Goal: Check status: Check status

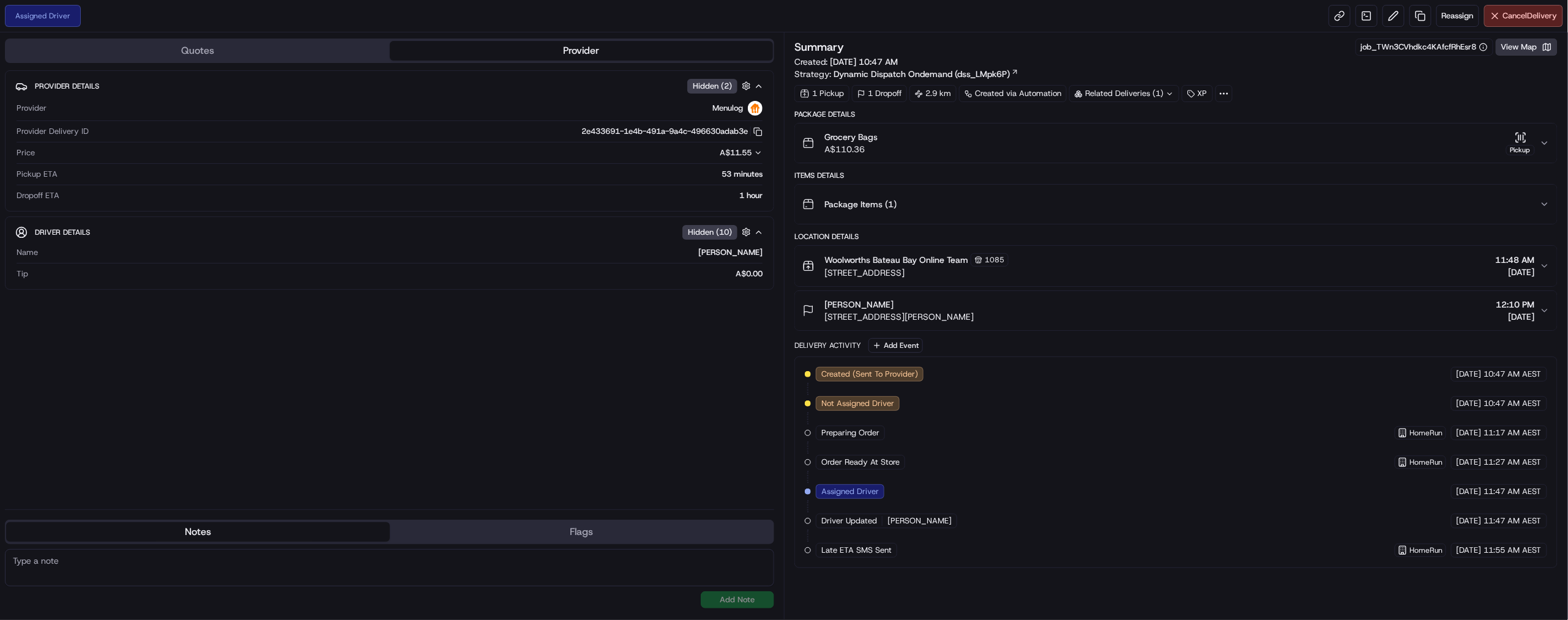
click at [1515, 56] on button "View Map" at bounding box center [1526, 47] width 62 height 17
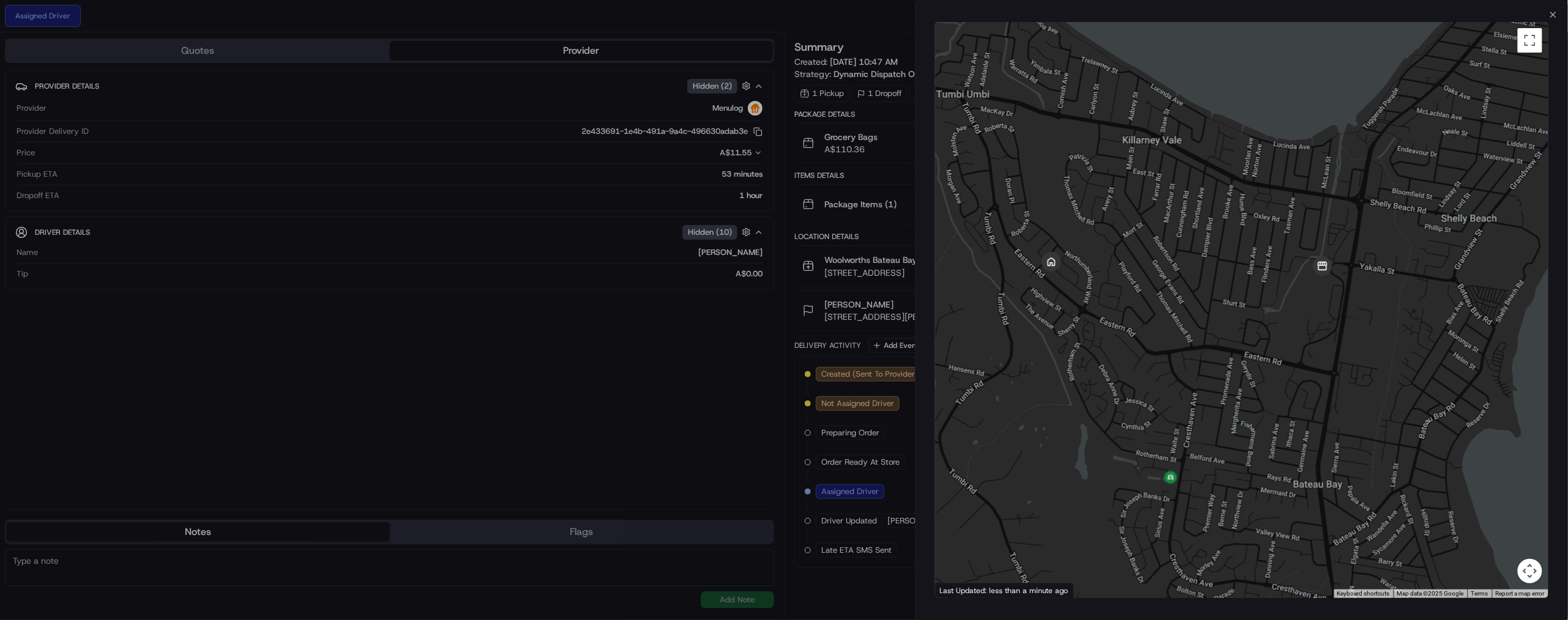
drag, startPoint x: 1322, startPoint y: 368, endPoint x: 1269, endPoint y: 407, distance: 65.8
click at [1269, 407] on div at bounding box center [1242, 310] width 613 height 577
click at [1548, 14] on icon "button" at bounding box center [1553, 15] width 10 height 10
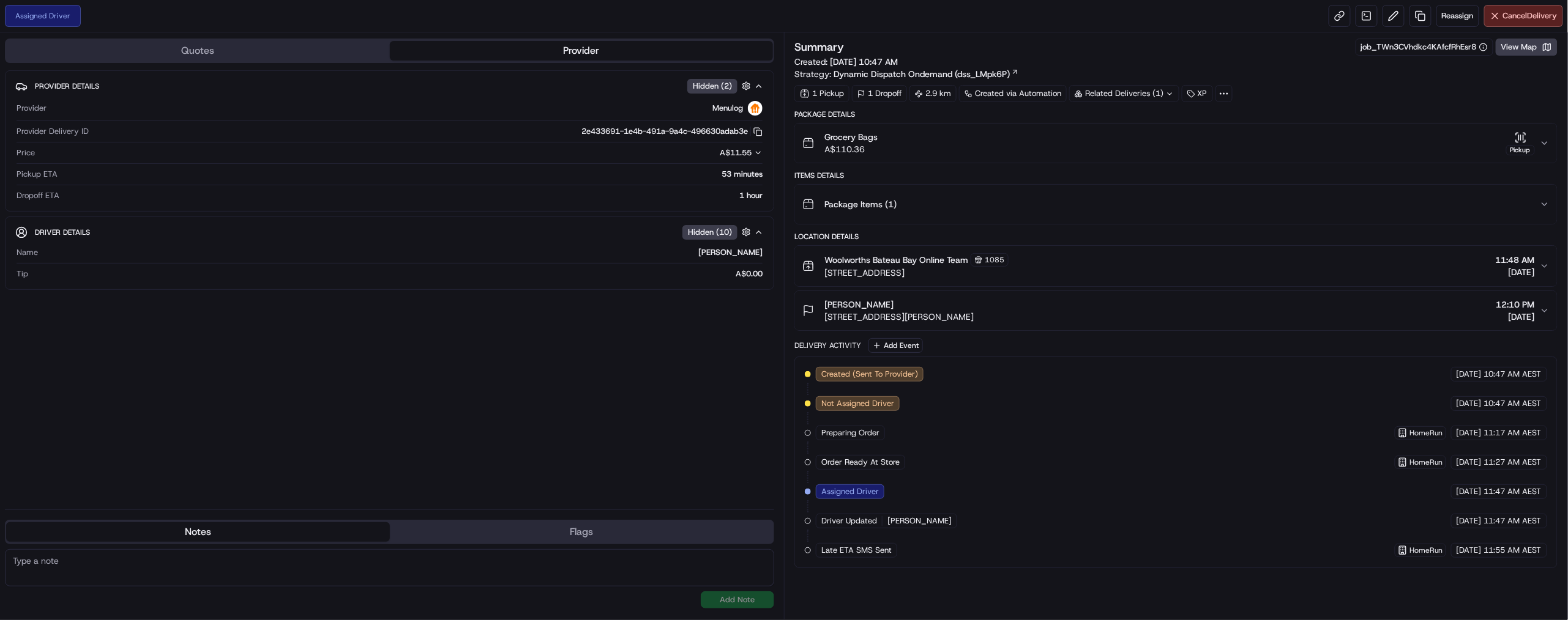
scroll to position [222, 0]
click at [1149, 508] on div "Created (Sent To Provider) Menulog [DATE] 10:47 AM AEST Not Assigned Driver Men…" at bounding box center [1176, 462] width 742 height 191
click at [740, 258] on div "[PERSON_NAME]" at bounding box center [402, 252] width 720 height 11
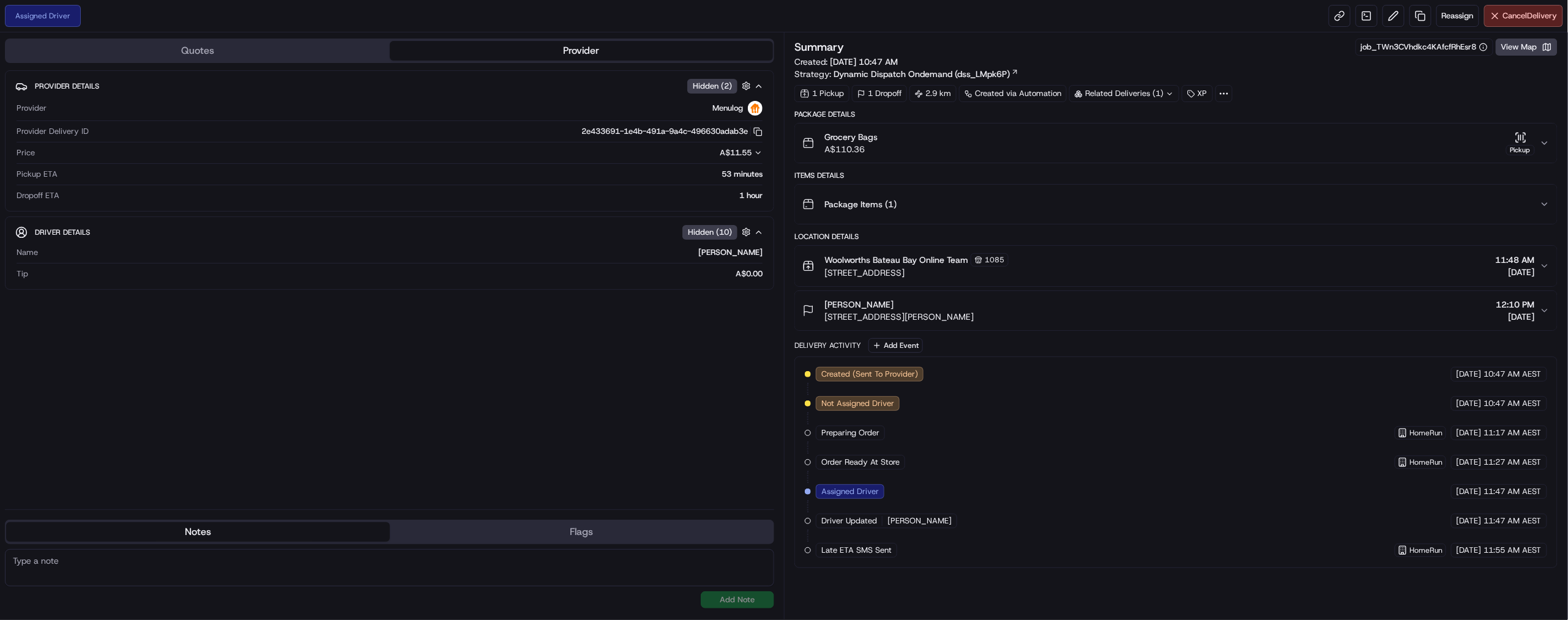
click at [1197, 412] on div "Created (Sent To Provider) Menulog [DATE] 10:47 AM AEST Not Assigned Driver Men…" at bounding box center [1176, 462] width 742 height 191
click at [951, 526] on span "[PERSON_NAME]" at bounding box center [919, 521] width 64 height 11
click at [1477, 529] on div "[DATE] 11:47 AM AEST" at bounding box center [1499, 521] width 96 height 15
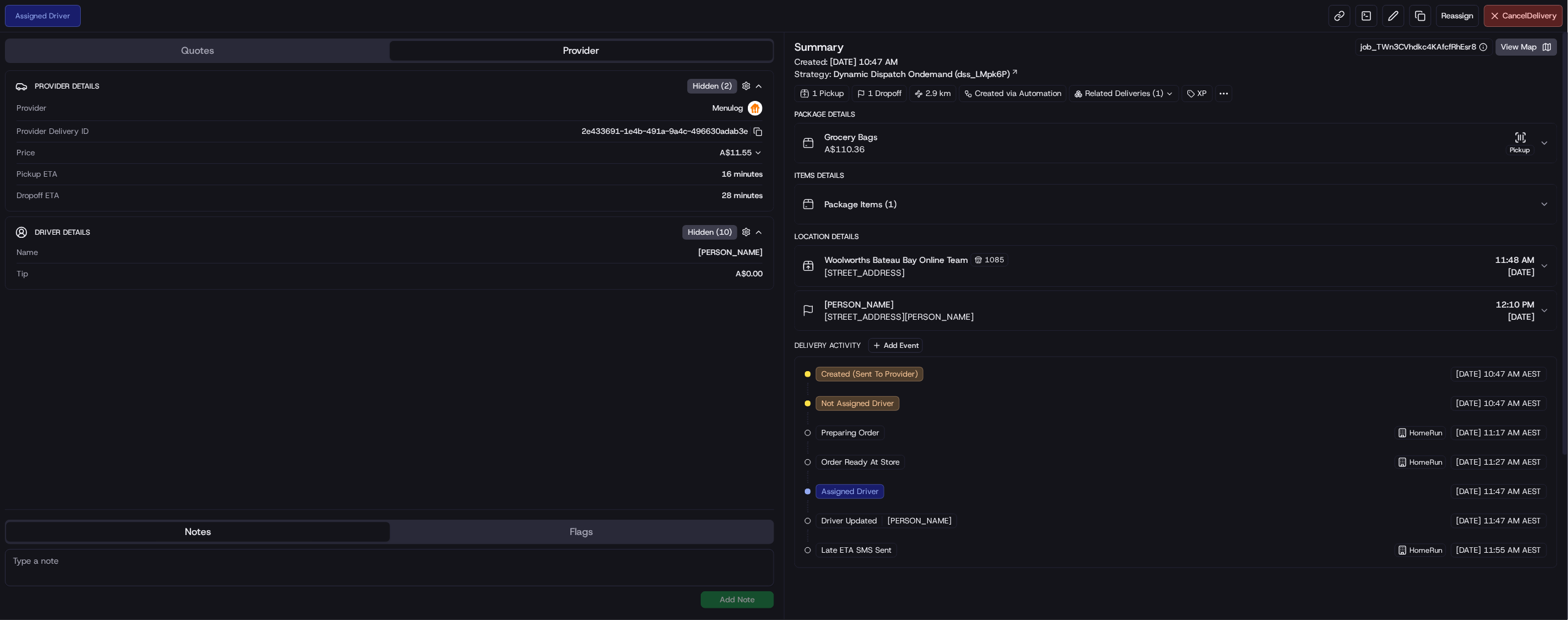
scroll to position [0, 0]
click at [1515, 144] on icon "button" at bounding box center [1520, 137] width 13 height 13
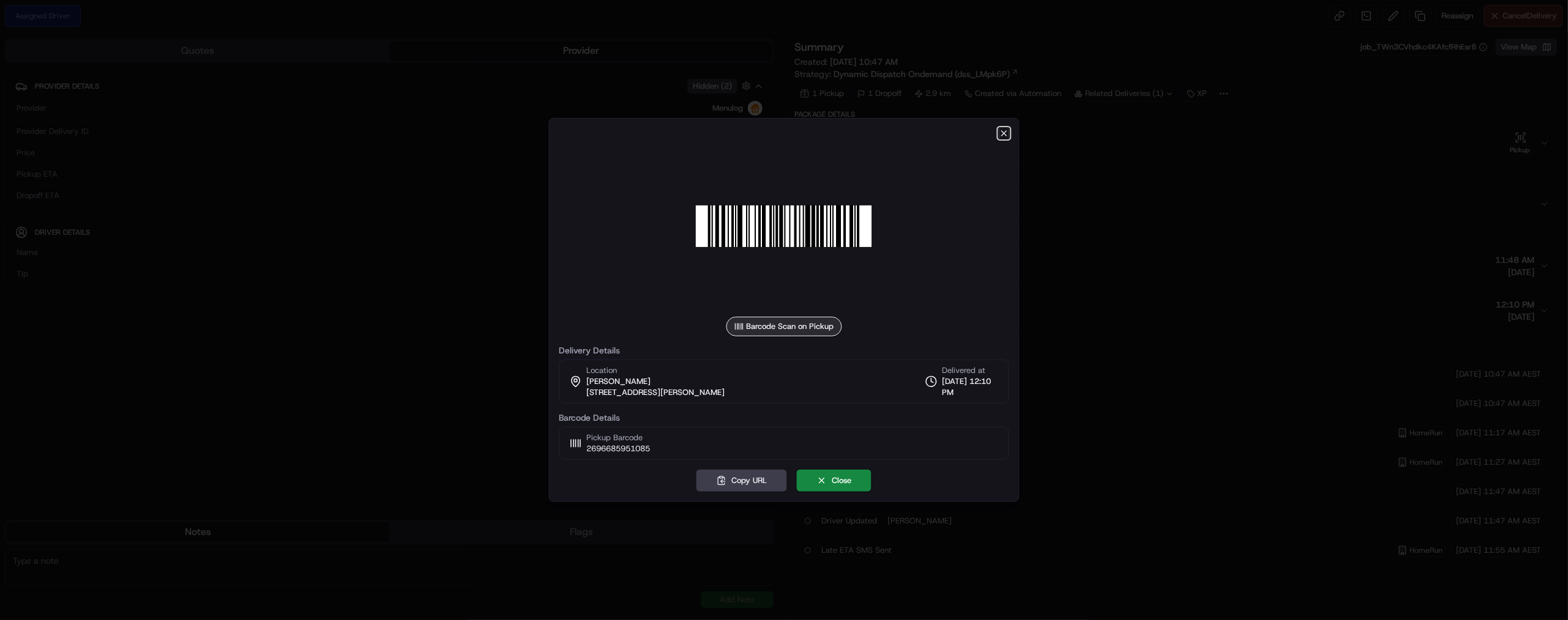
click at [999, 129] on icon "button" at bounding box center [1004, 134] width 10 height 10
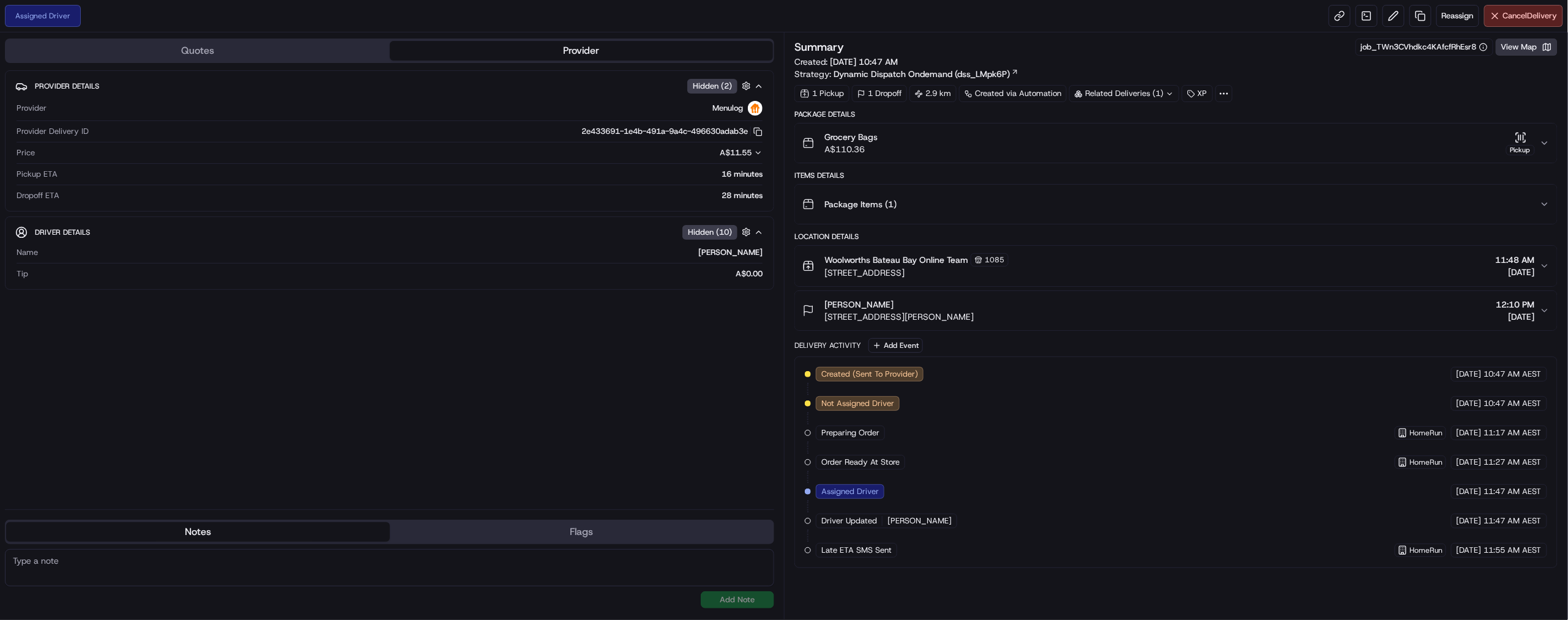
click at [1497, 56] on button "View Map" at bounding box center [1526, 47] width 62 height 17
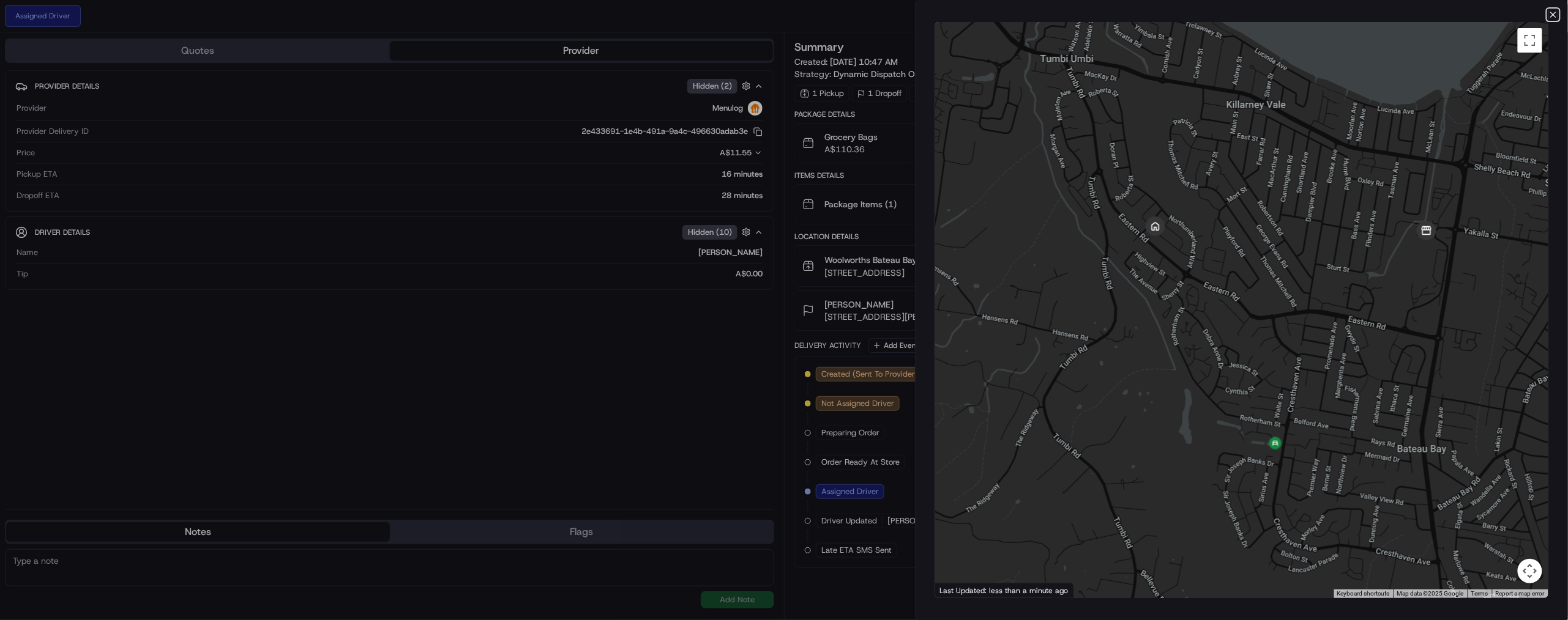
click at [1548, 18] on icon "button" at bounding box center [1553, 15] width 10 height 10
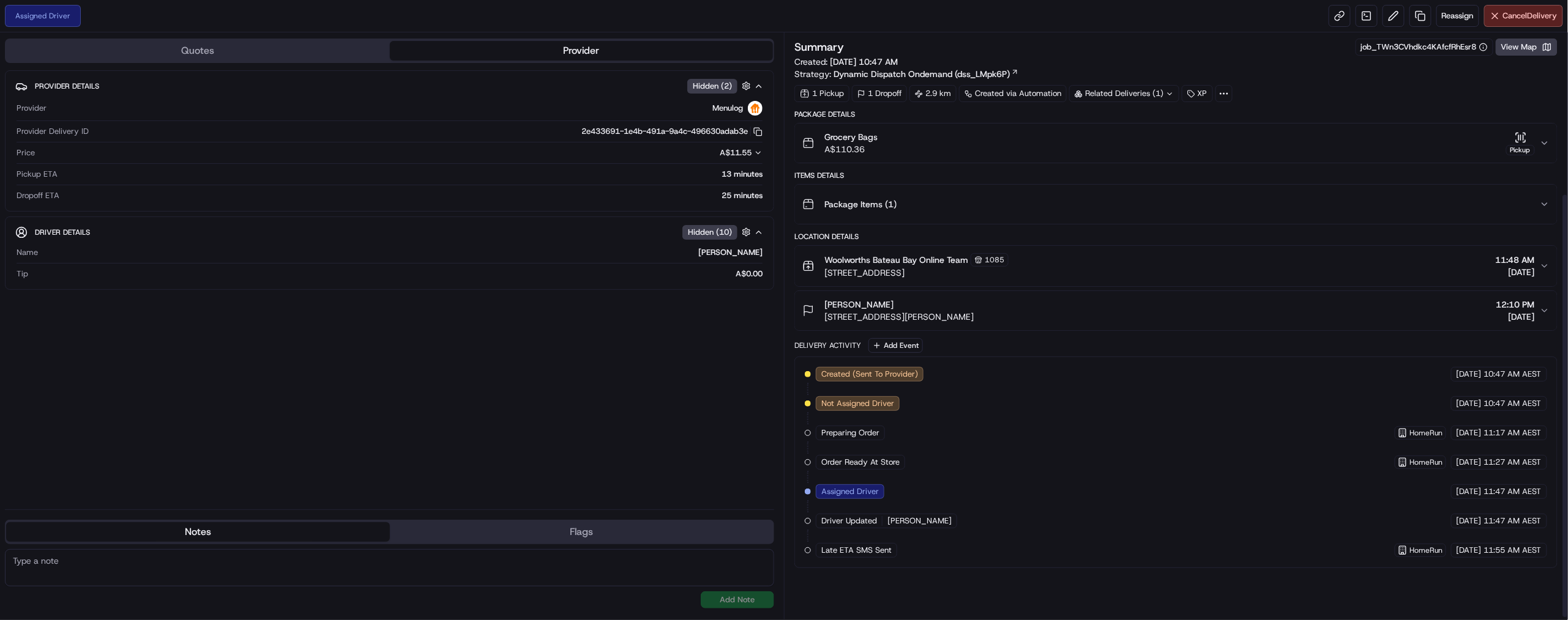
scroll to position [222, 0]
click at [878, 497] on span "Assigned Driver" at bounding box center [849, 491] width 58 height 11
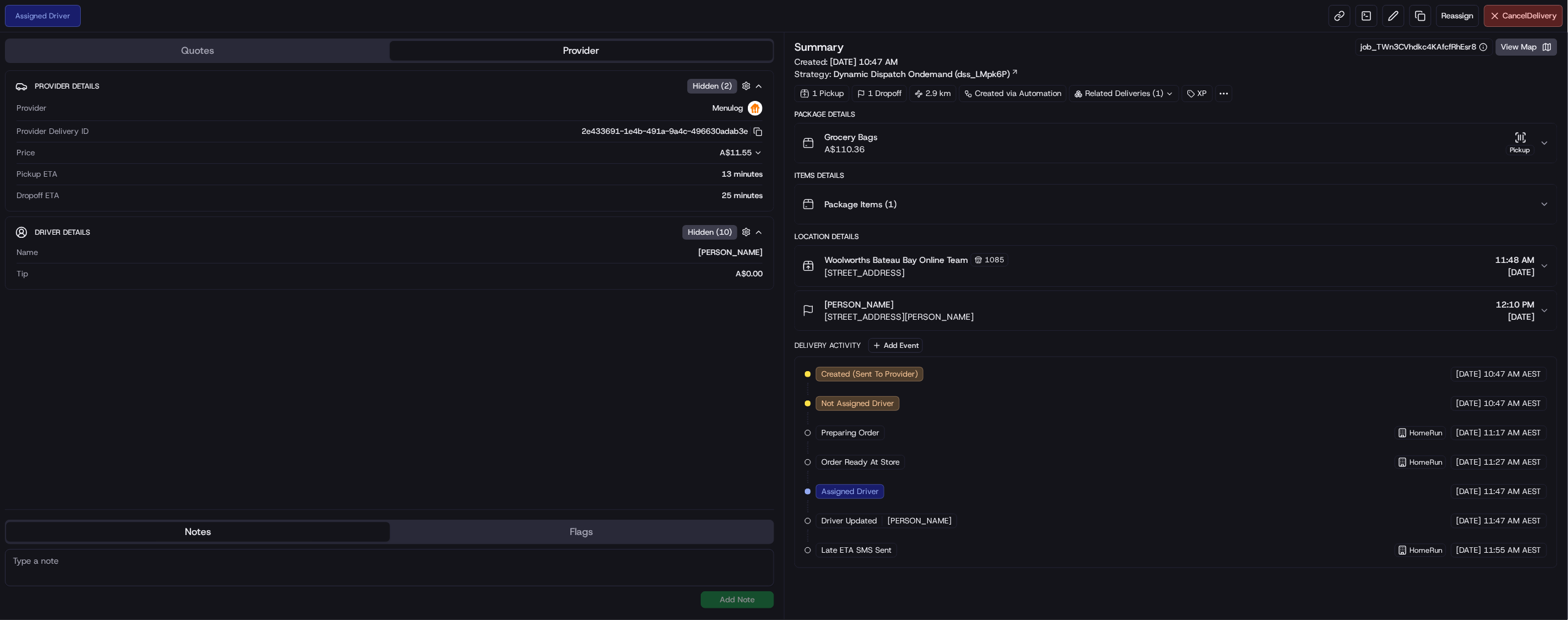
click at [951, 526] on span "[PERSON_NAME]" at bounding box center [919, 521] width 64 height 11
click at [957, 529] on div "Driver Updated [PERSON_NAME]" at bounding box center [886, 521] width 141 height 15
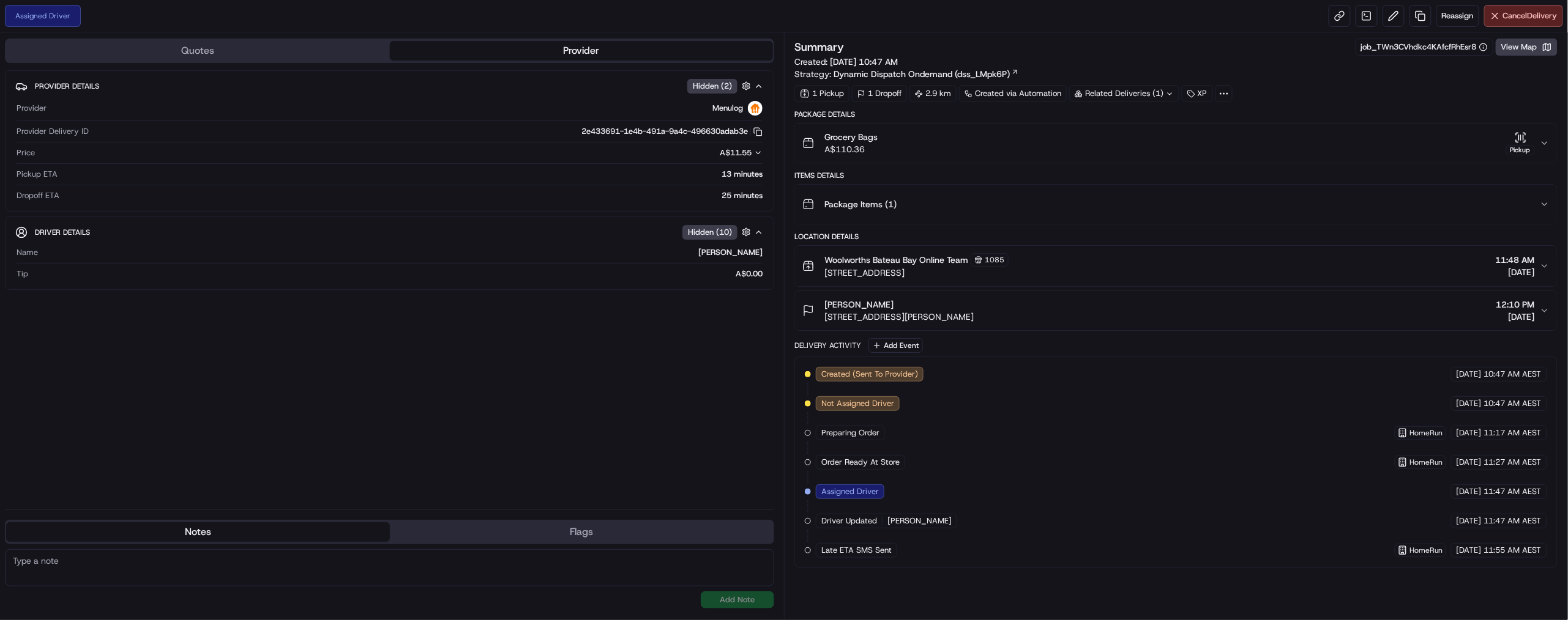
click at [957, 529] on div "Driver Updated [PERSON_NAME]" at bounding box center [886, 521] width 141 height 15
click at [1509, 56] on button "View Map" at bounding box center [1526, 47] width 62 height 17
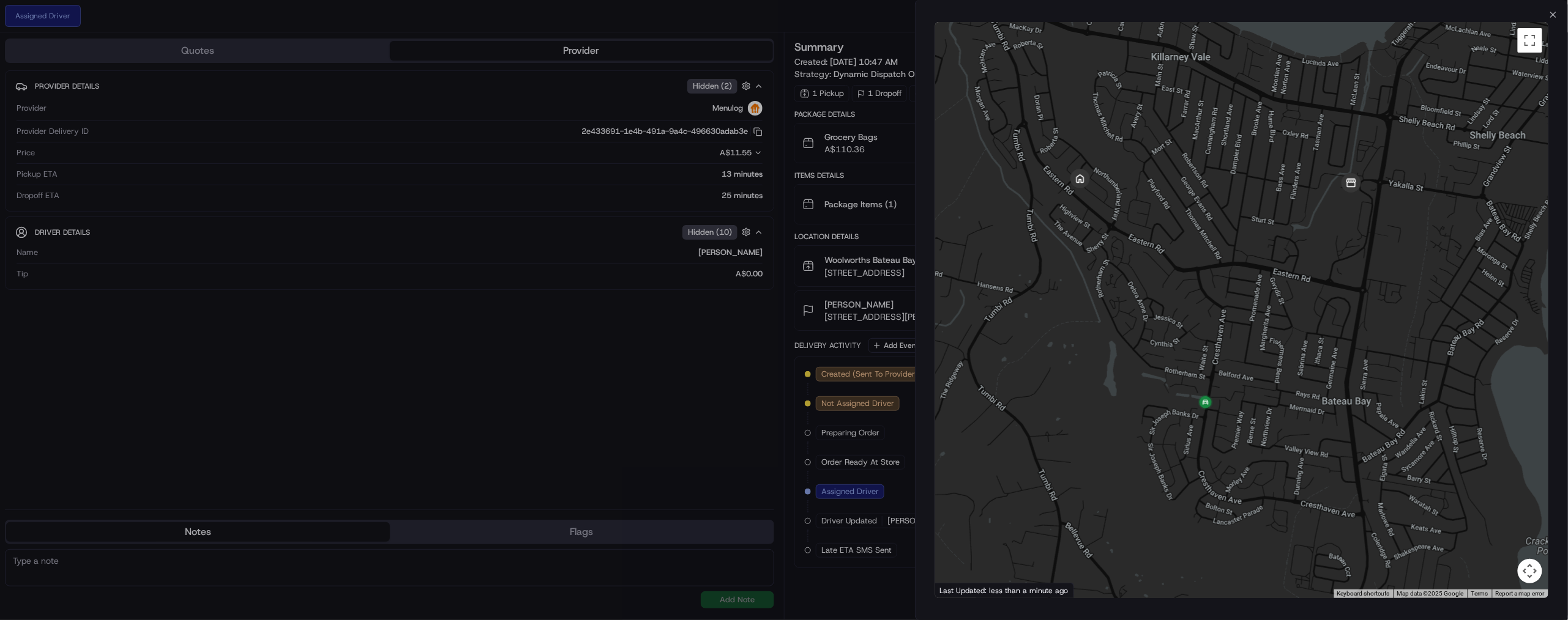
drag, startPoint x: 1312, startPoint y: 394, endPoint x: 1231, endPoint y: 366, distance: 85.7
click at [1231, 366] on div at bounding box center [1242, 310] width 613 height 577
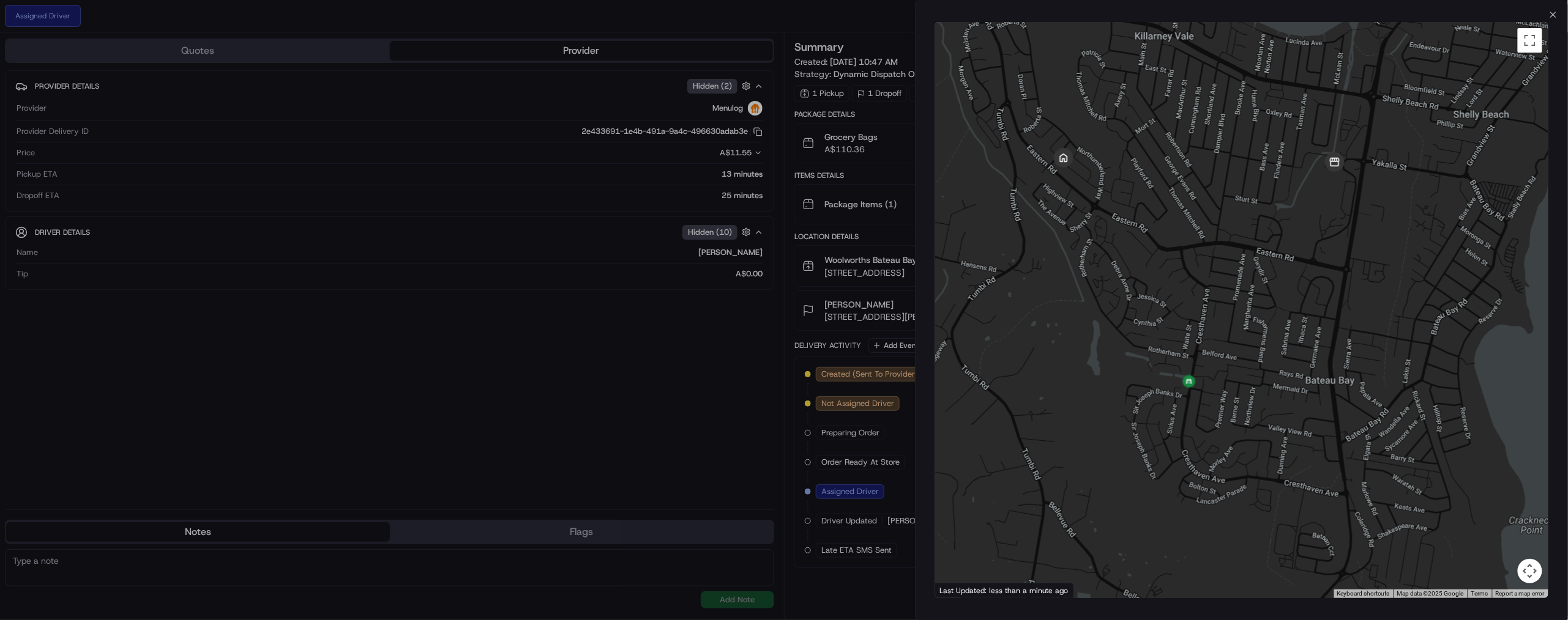
drag, startPoint x: 1313, startPoint y: 318, endPoint x: 1283, endPoint y: 358, distance: 50.0
click at [1283, 358] on div at bounding box center [1242, 310] width 613 height 577
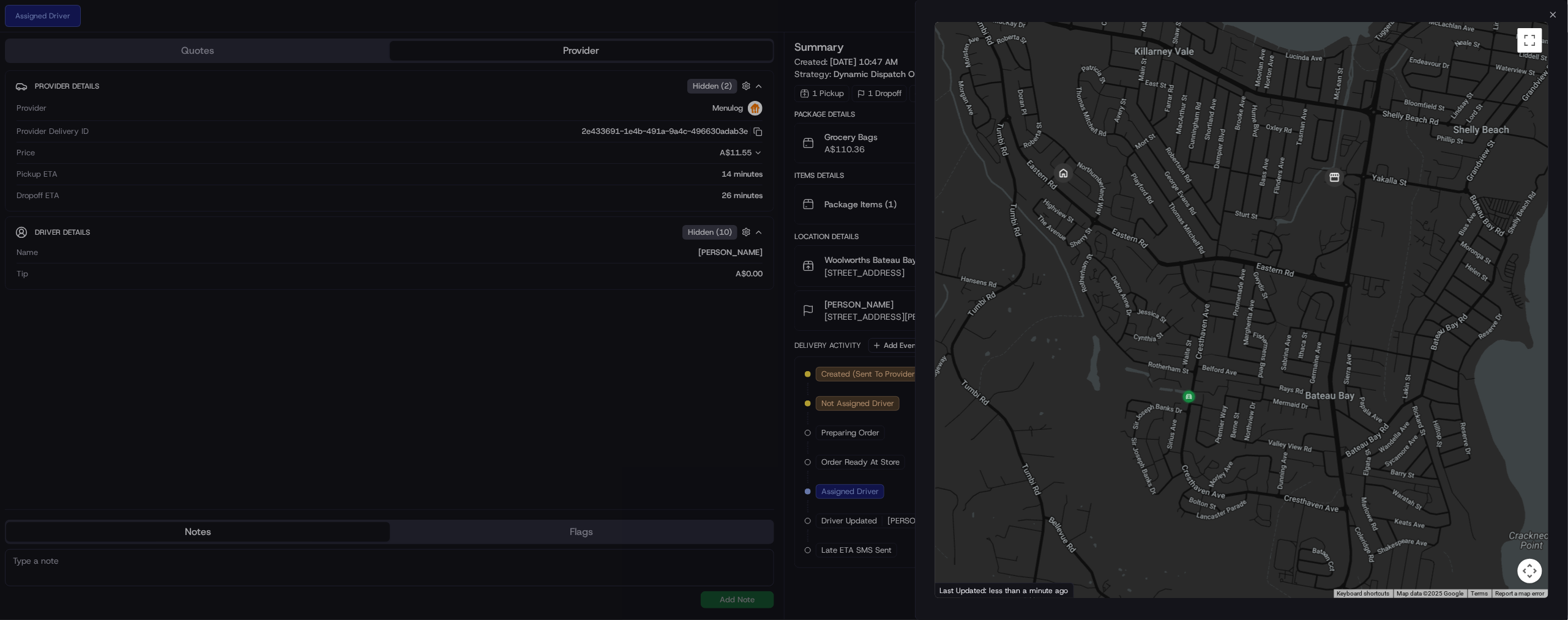
drag, startPoint x: 1188, startPoint y: 249, endPoint x: 1190, endPoint y: 262, distance: 13.2
click at [1190, 262] on div at bounding box center [1242, 310] width 613 height 577
click at [1548, 14] on icon "button" at bounding box center [1553, 15] width 10 height 10
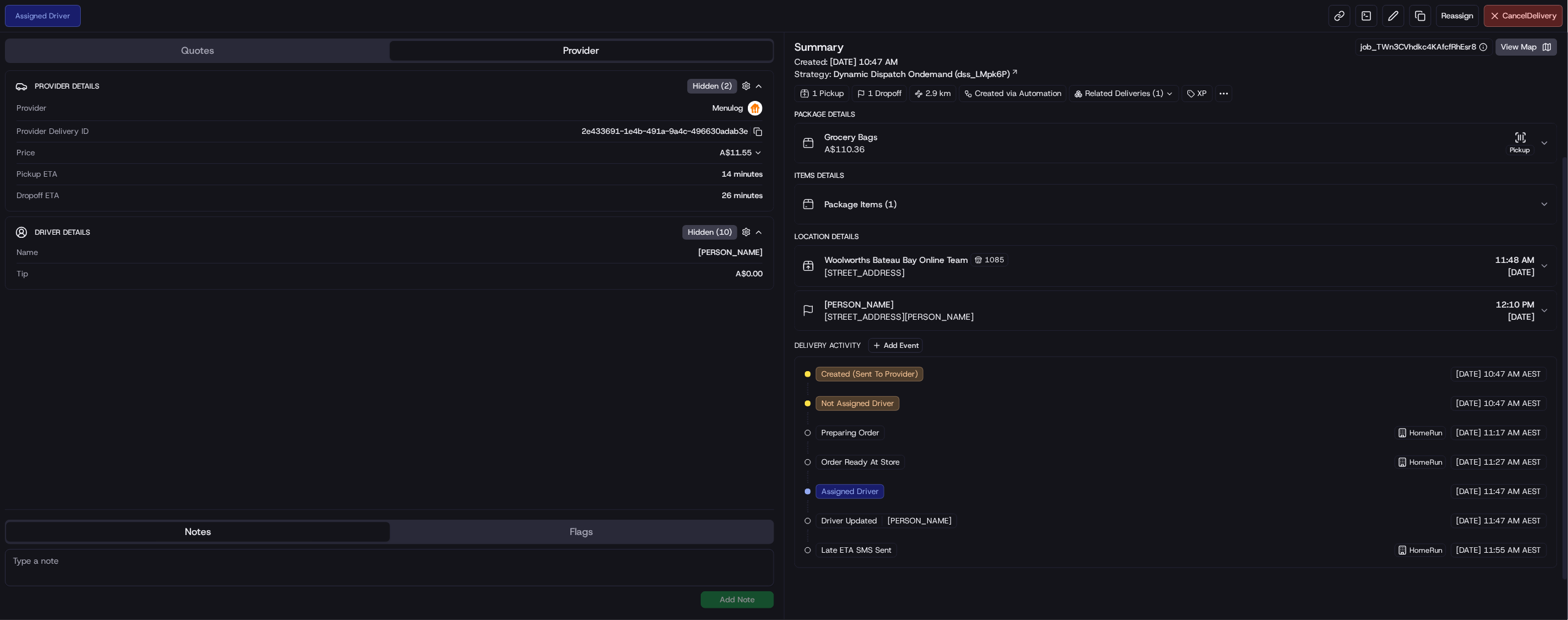
scroll to position [222, 0]
click at [899, 467] on span "Order Ready At Store" at bounding box center [860, 462] width 79 height 11
click at [899, 468] on span "Order Ready At Store" at bounding box center [860, 462] width 79 height 11
click at [905, 470] on div "Order Ready At Store" at bounding box center [860, 463] width 89 height 15
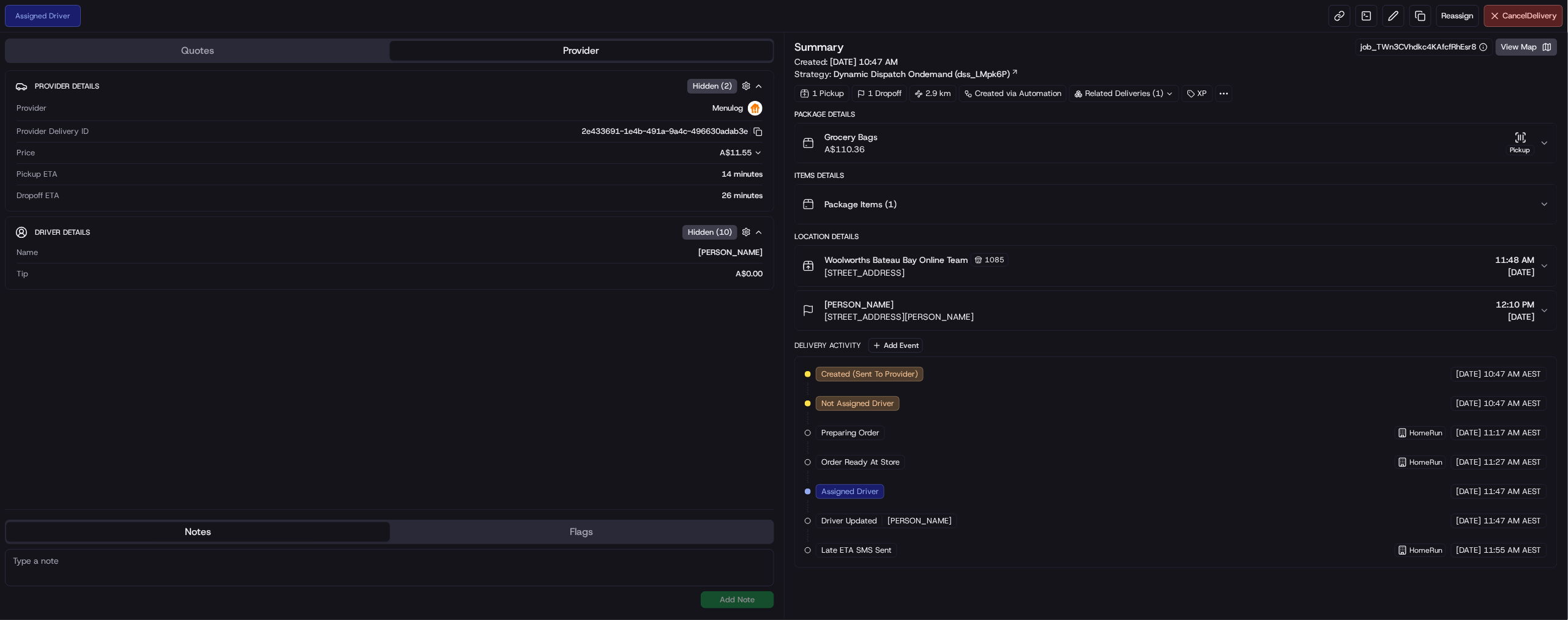
click at [951, 526] on span "[PERSON_NAME]" at bounding box center [919, 521] width 64 height 11
click at [905, 458] on div "Order Ready At Store" at bounding box center [860, 463] width 89 height 15
click at [931, 480] on div "Created (Sent To Provider) Menulog [DATE] 10:47 AM AEST Not Assigned Driver Men…" at bounding box center [1176, 462] width 742 height 191
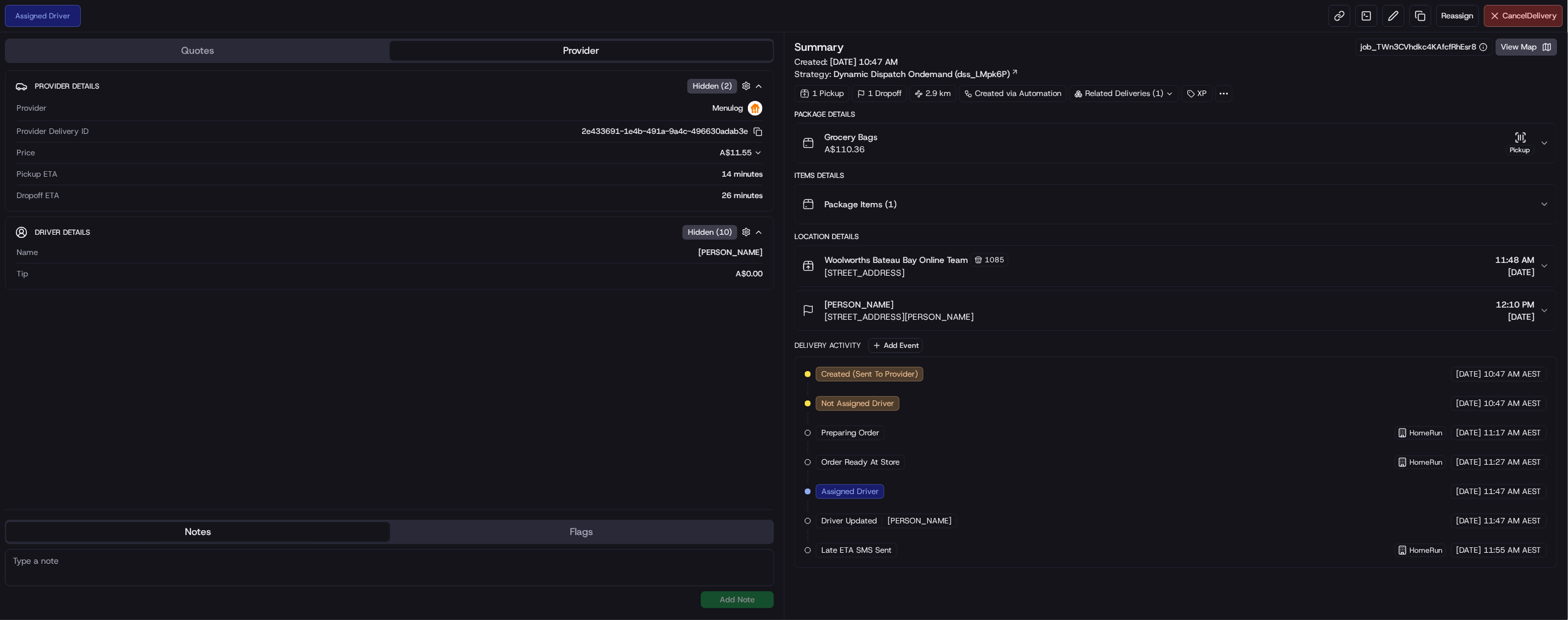
click at [899, 468] on span "Order Ready At Store" at bounding box center [860, 462] width 79 height 11
click at [879, 428] on span "Preparing Order" at bounding box center [850, 433] width 59 height 11
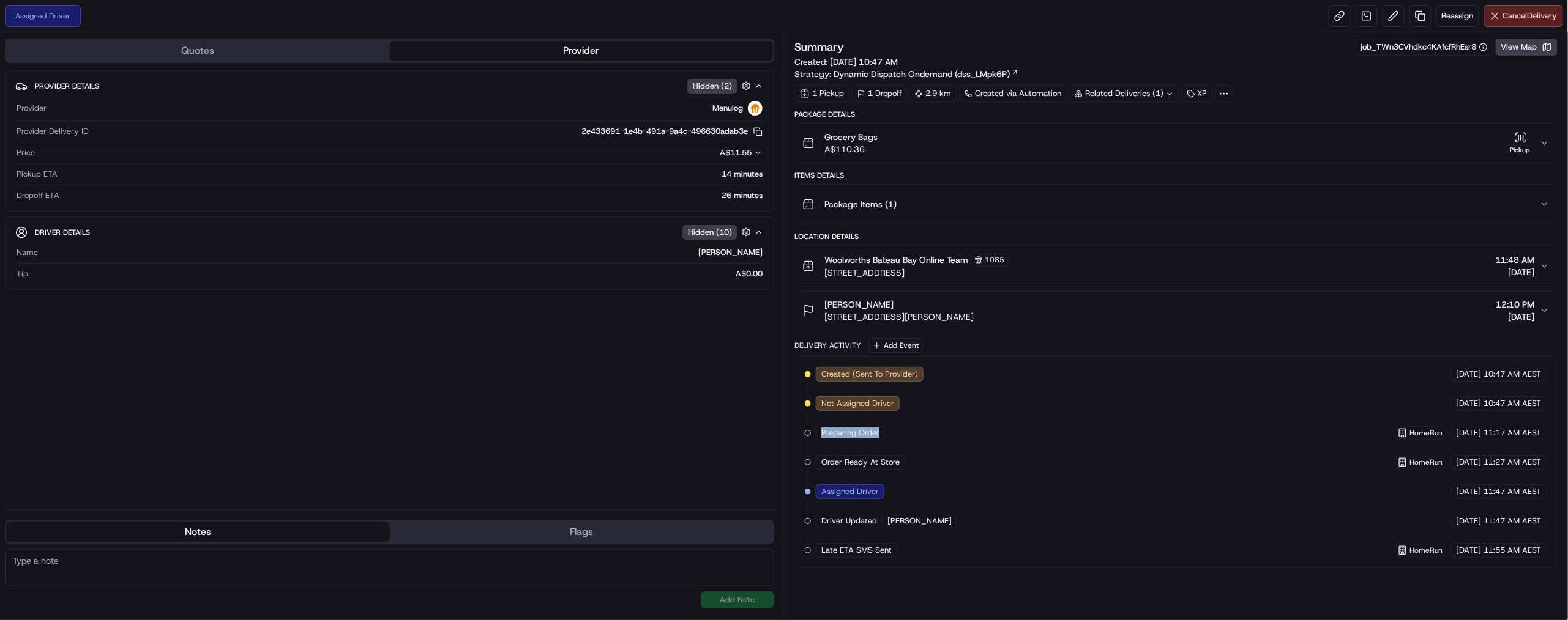
click at [879, 428] on span "Preparing Order" at bounding box center [850, 433] width 59 height 11
click at [929, 483] on div "Created (Sent To Provider) Menulog [DATE] 10:47 AM AEST Not Assigned Driver Men…" at bounding box center [1176, 462] width 742 height 191
click at [899, 468] on span "Order Ready At Store" at bounding box center [860, 462] width 79 height 11
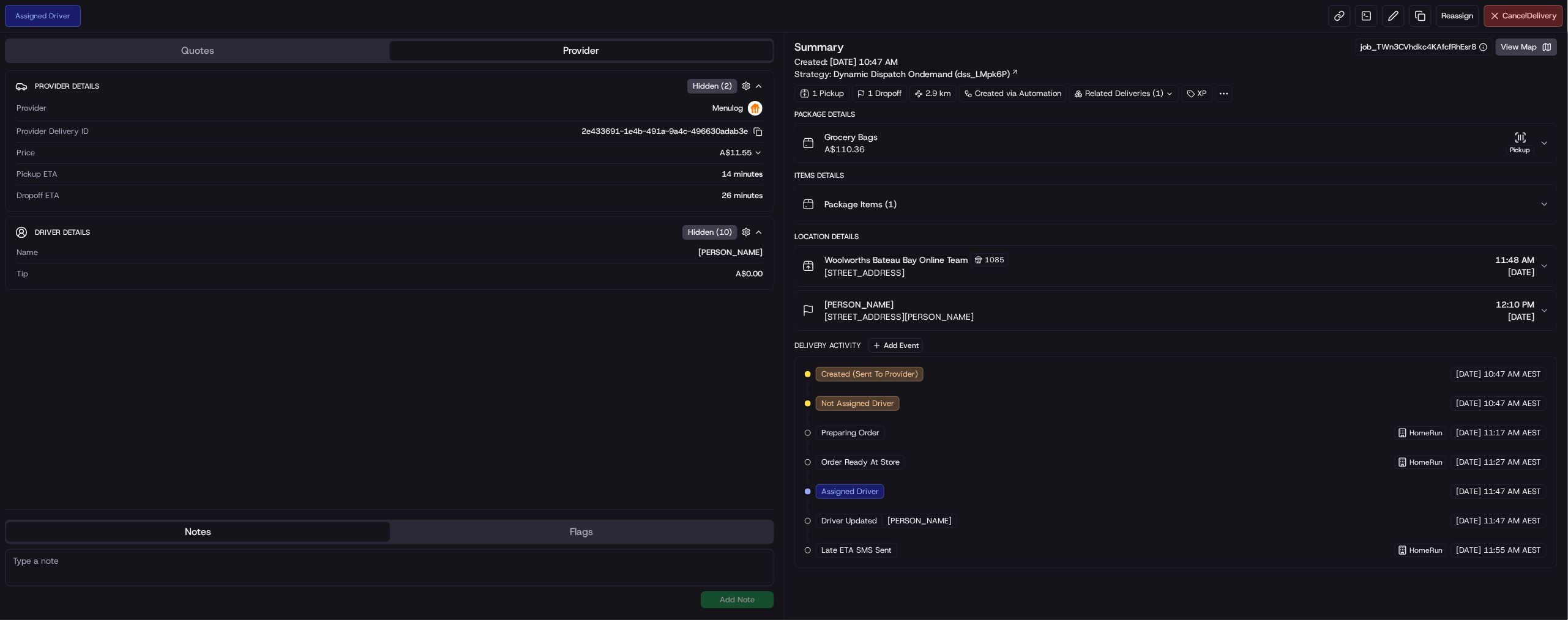
click at [951, 526] on span "[PERSON_NAME]" at bounding box center [919, 521] width 64 height 11
click at [899, 464] on span "Order Ready At Store" at bounding box center [860, 462] width 79 height 11
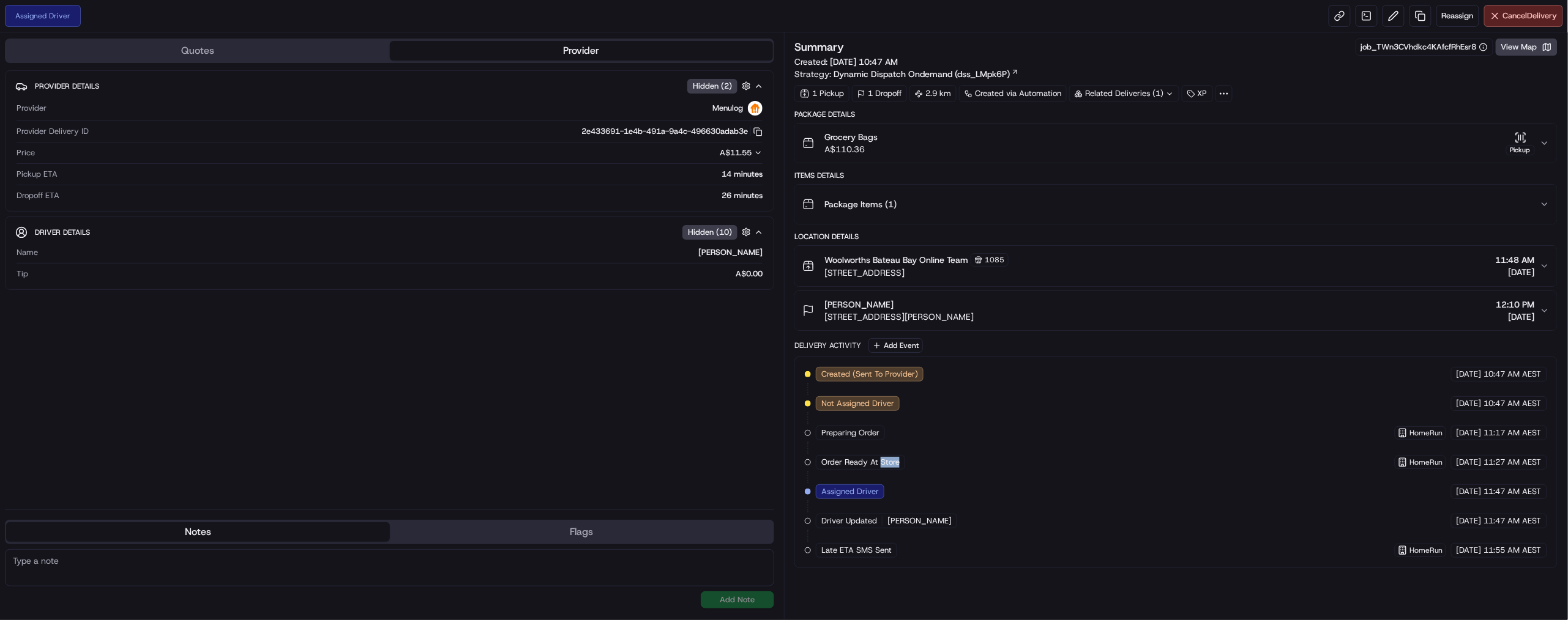
click at [899, 464] on span "Order Ready At Store" at bounding box center [860, 462] width 79 height 11
click at [951, 526] on span "[PERSON_NAME]" at bounding box center [919, 521] width 64 height 11
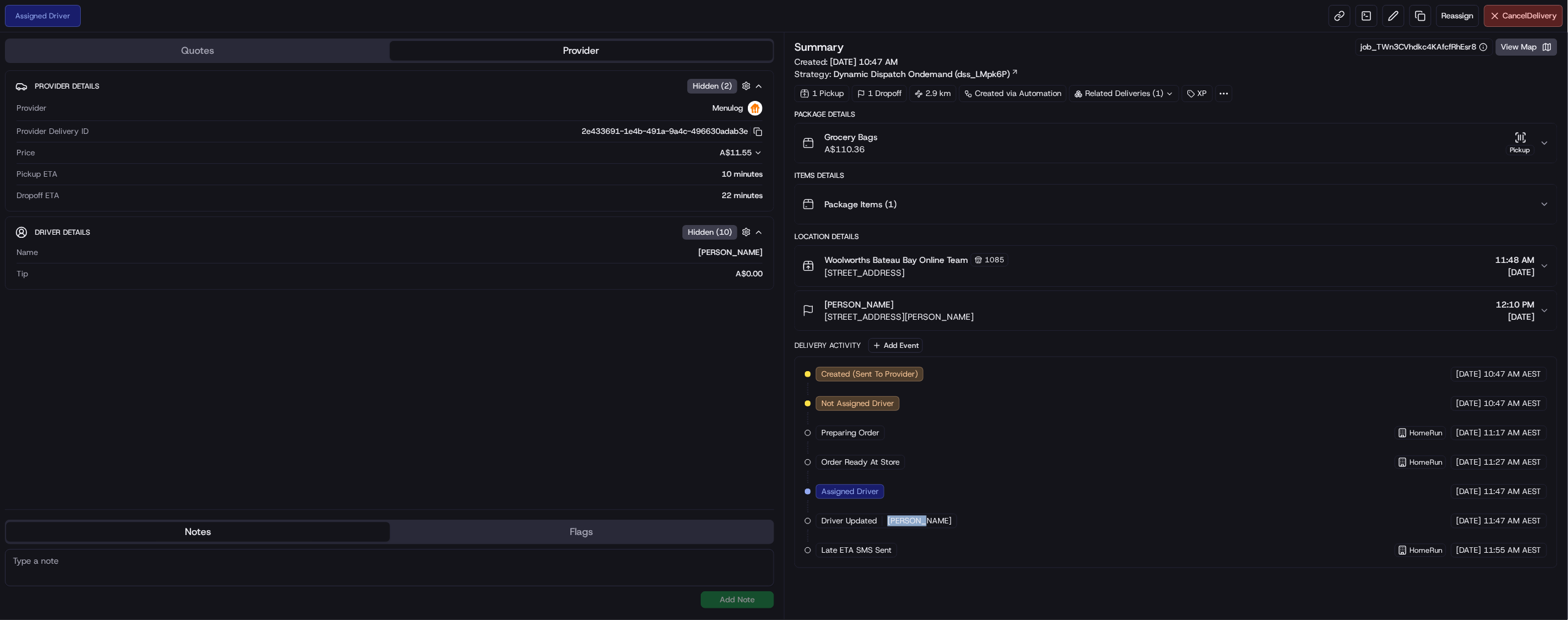
click at [951, 526] on span "[PERSON_NAME]" at bounding box center [919, 521] width 64 height 11
click at [864, 526] on span "Driver Updated" at bounding box center [848, 521] width 56 height 11
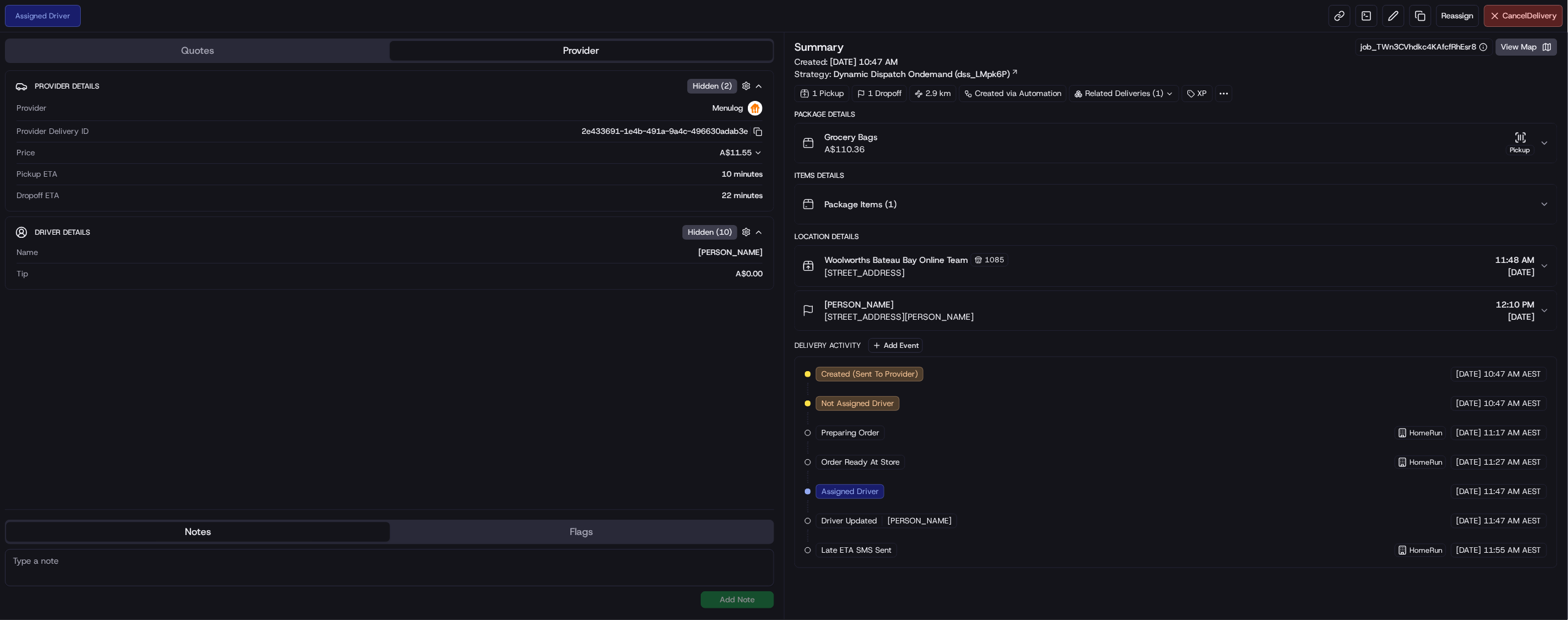
click at [951, 526] on span "[PERSON_NAME]" at bounding box center [919, 521] width 64 height 11
click at [1484, 526] on span "11:47 AM AEST" at bounding box center [1512, 521] width 58 height 11
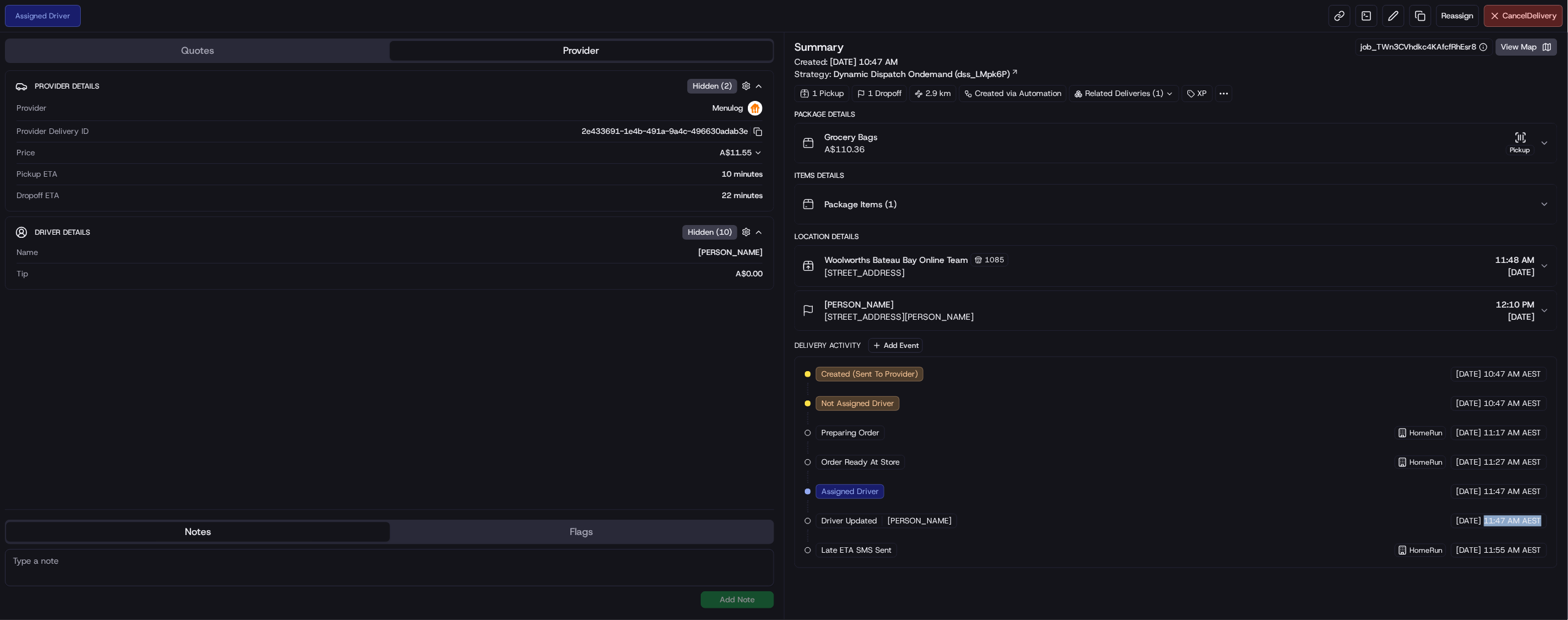
click at [1484, 526] on span "11:47 AM AEST" at bounding box center [1512, 521] width 58 height 11
click at [1494, 526] on span "11:47 AM AEST" at bounding box center [1512, 521] width 58 height 11
click at [1490, 556] on span "11:55 AM AEST" at bounding box center [1512, 550] width 58 height 11
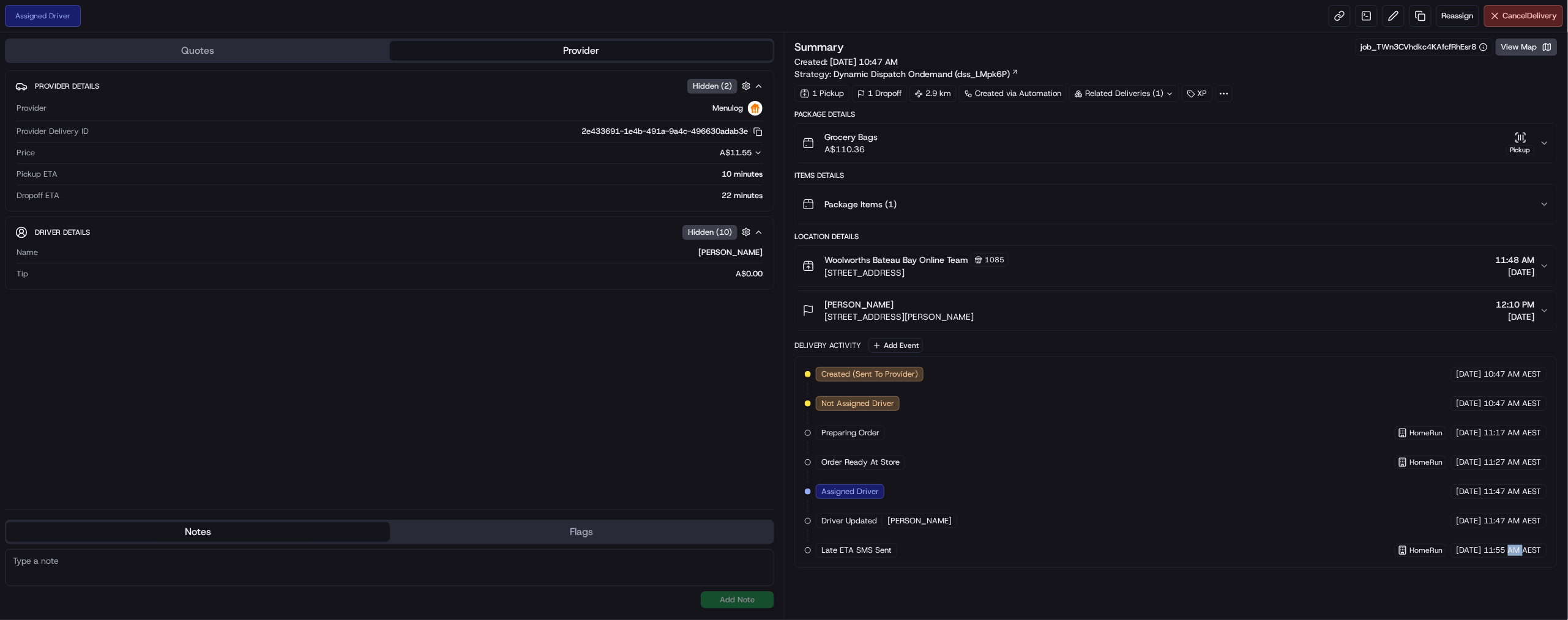
click at [1490, 556] on span "11:55 AM AEST" at bounding box center [1512, 550] width 58 height 11
click at [1501, 526] on span "11:47 AM AEST" at bounding box center [1512, 521] width 58 height 11
click at [1505, 556] on span "11:55 AM AEST" at bounding box center [1512, 550] width 58 height 11
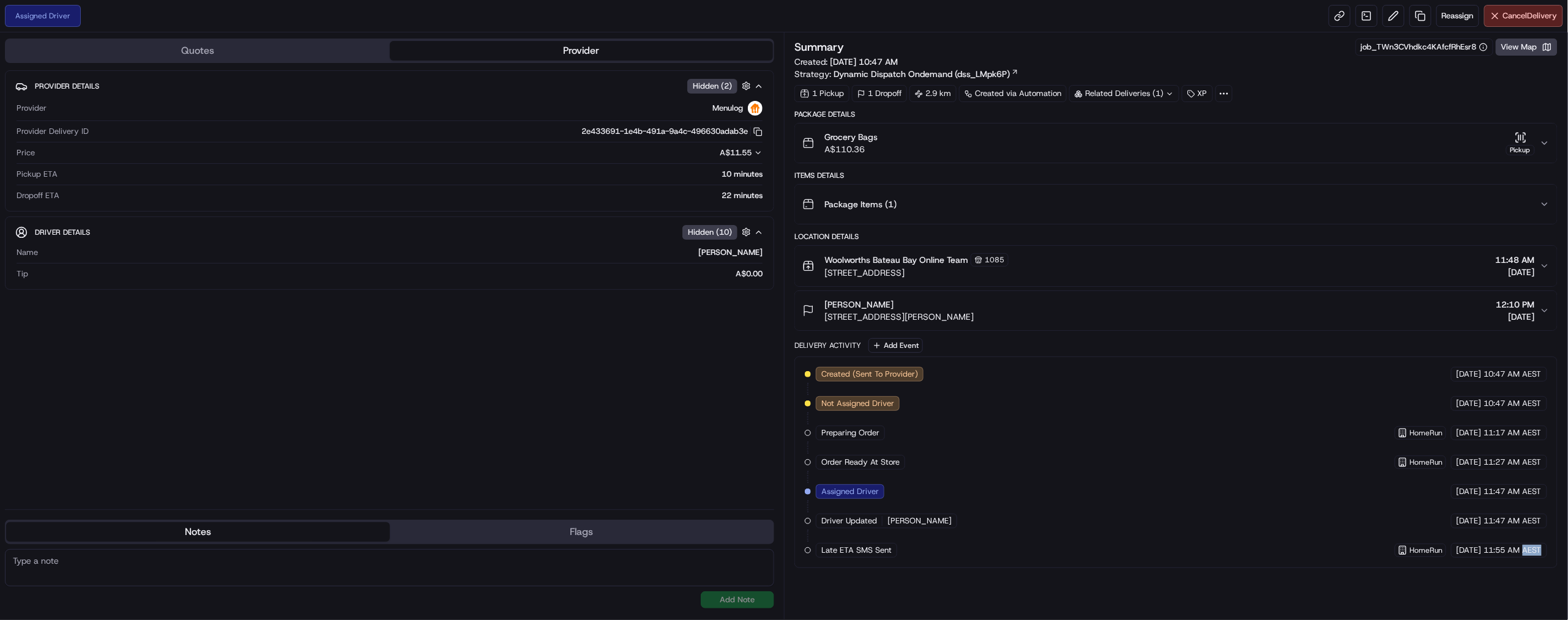
click at [1505, 556] on span "11:55 AM AEST" at bounding box center [1512, 550] width 58 height 11
click at [1488, 526] on span "11:47 AM AEST" at bounding box center [1512, 521] width 58 height 11
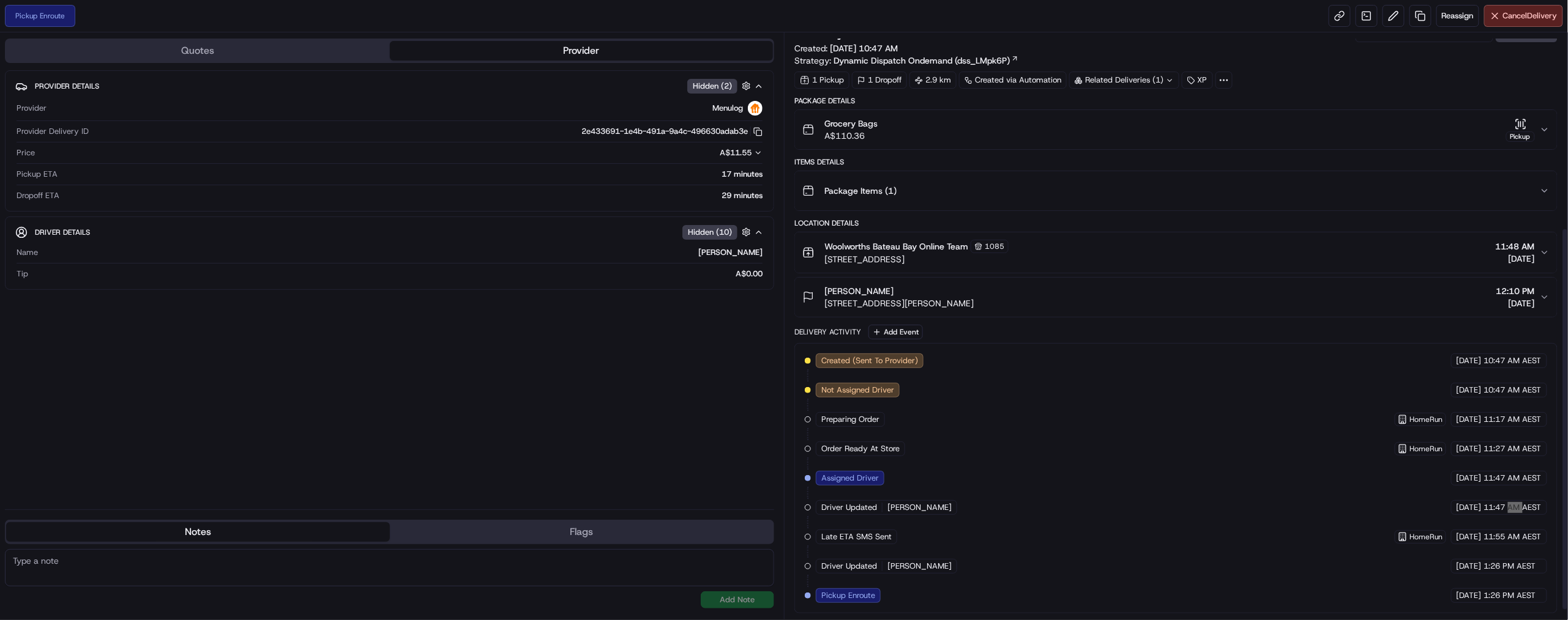
scroll to position [309, 0]
